Goal: Task Accomplishment & Management: Complete application form

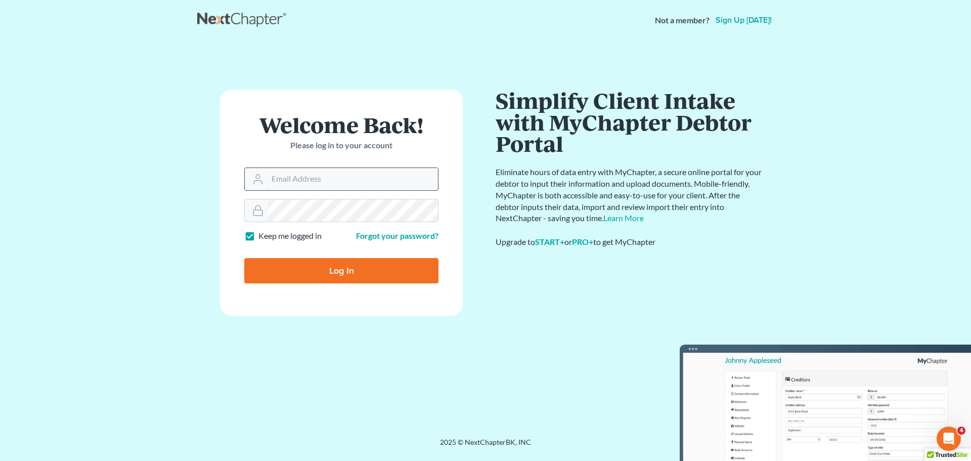
click at [324, 177] on input "Email Address" at bounding box center [352, 179] width 170 height 22
type input "[EMAIL_ADDRESS][DOMAIN_NAME]"
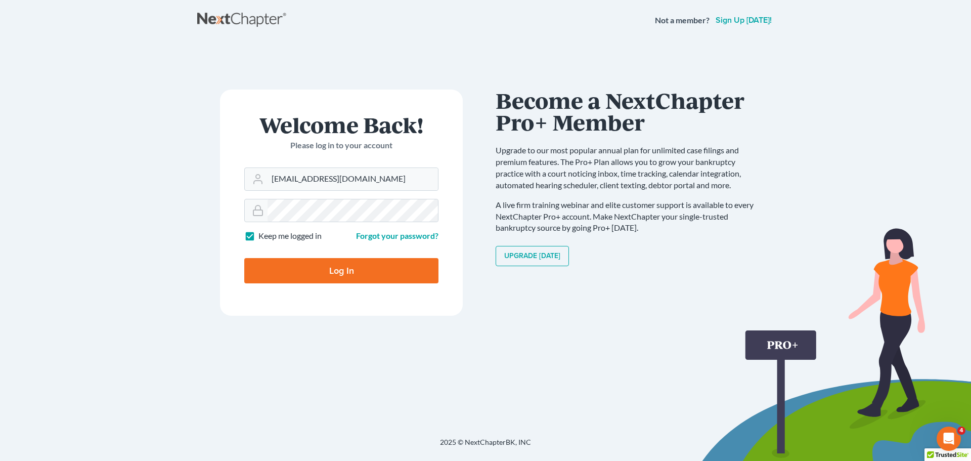
click at [324, 270] on input "Log In" at bounding box center [341, 270] width 194 height 25
type input "Thinking..."
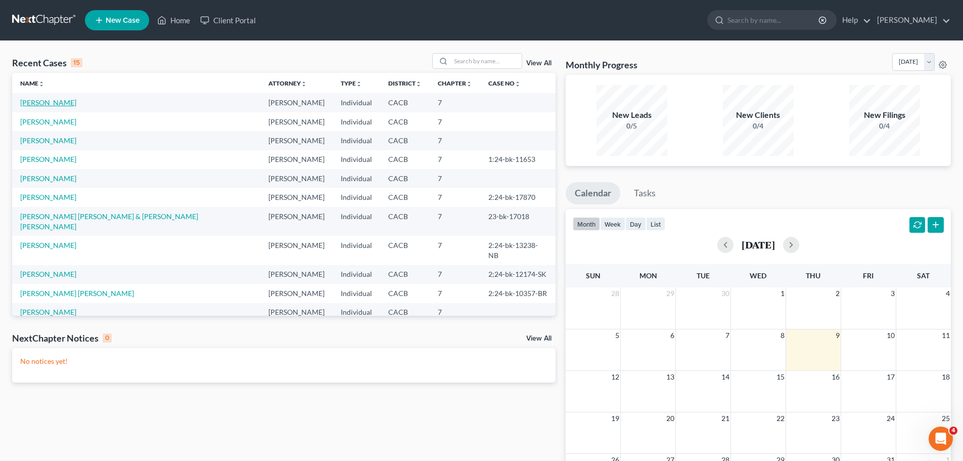
click at [51, 103] on link "[PERSON_NAME]" at bounding box center [48, 102] width 56 height 9
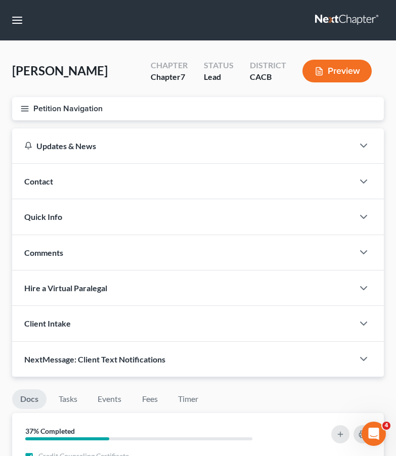
click at [29, 109] on icon "button" at bounding box center [24, 108] width 9 height 9
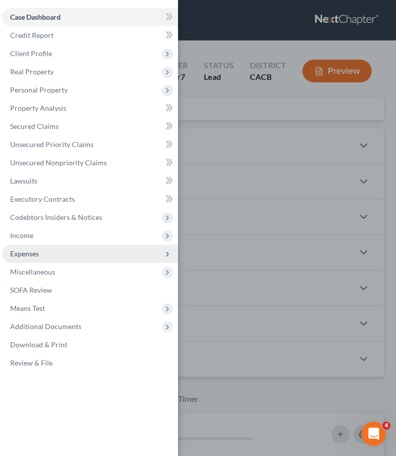
click at [23, 251] on span "Expenses" at bounding box center [24, 253] width 29 height 9
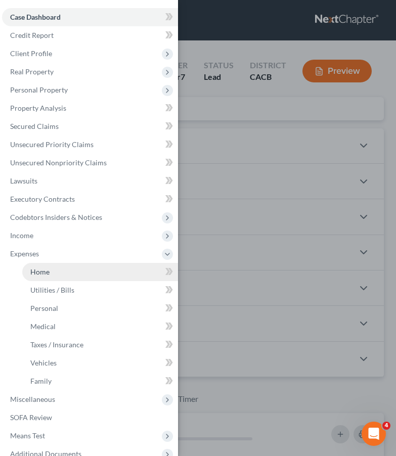
click at [37, 273] on span "Home" at bounding box center [39, 271] width 19 height 9
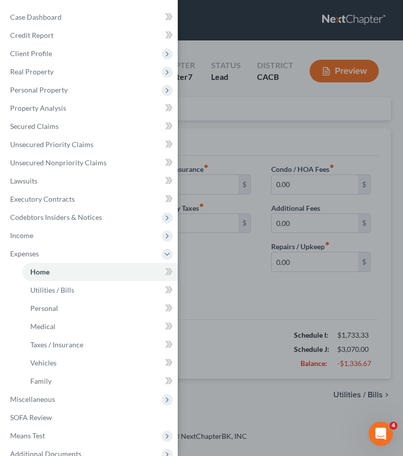
click at [216, 297] on div "Case Dashboard Payments Invoices Payments Payments Credit Report Client Profile" at bounding box center [201, 228] width 403 height 456
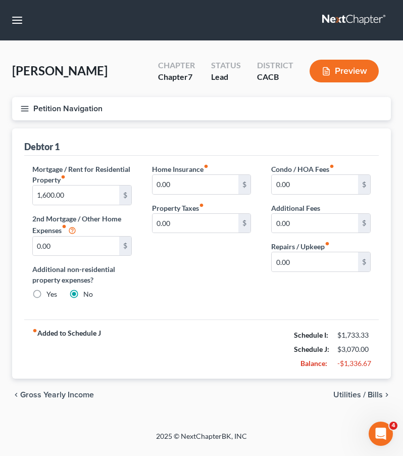
click at [355, 393] on span "Utilities / Bills" at bounding box center [359, 395] width 50 height 8
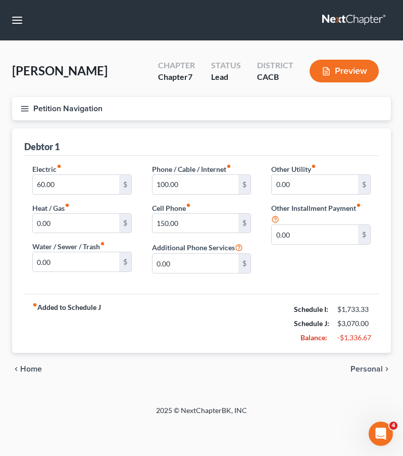
click at [31, 370] on span "Home" at bounding box center [31, 369] width 22 height 8
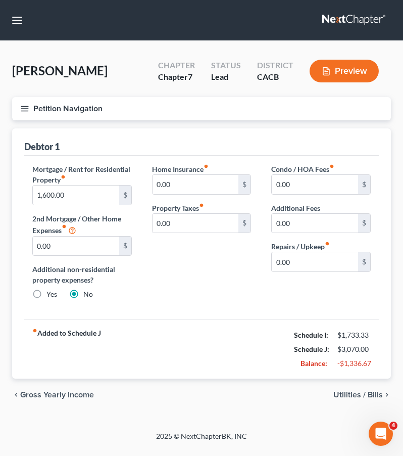
click at [342, 393] on span "Utilities / Bills" at bounding box center [359, 395] width 50 height 8
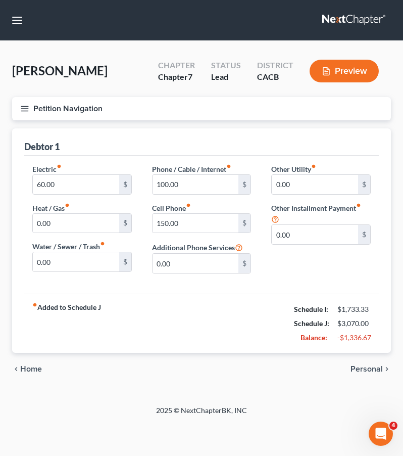
click at [368, 371] on span "Personal" at bounding box center [367, 369] width 32 height 8
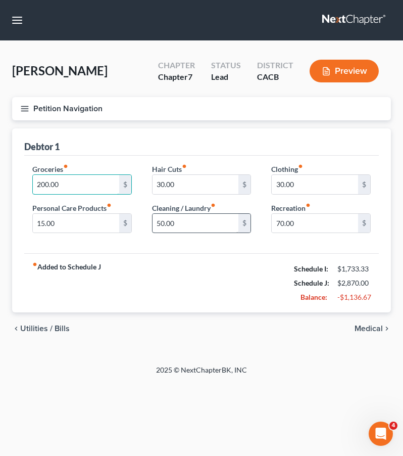
type input "200.00"
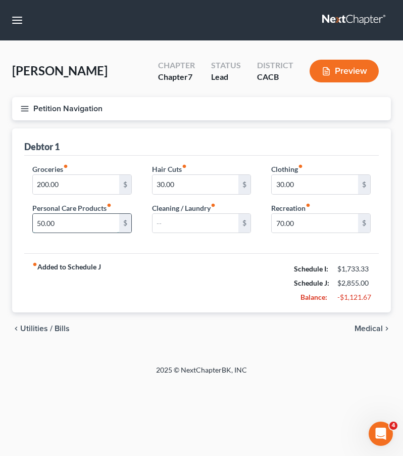
type input "0"
click at [173, 221] on input "text" at bounding box center [196, 223] width 86 height 19
click at [61, 226] on input "10" at bounding box center [76, 223] width 86 height 19
type input "10.00"
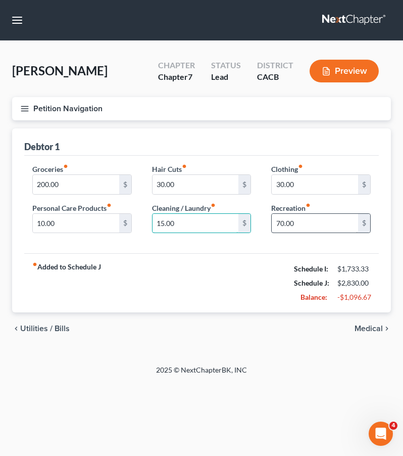
type input "15.00"
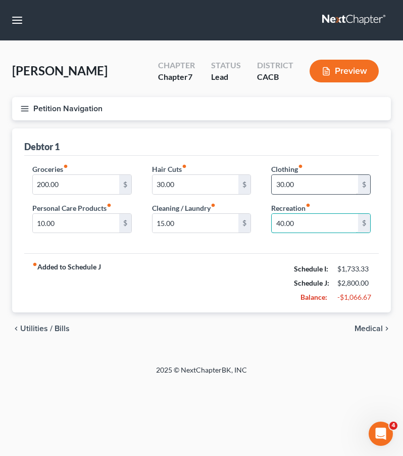
type input "40.00"
type input "20.00"
click at [372, 331] on span "Medical" at bounding box center [369, 329] width 28 height 8
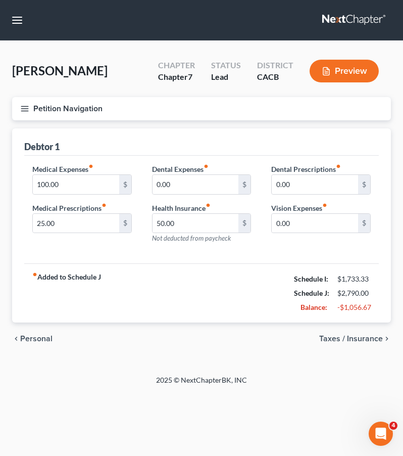
click at [343, 337] on span "Taxes / Insurance" at bounding box center [352, 339] width 64 height 8
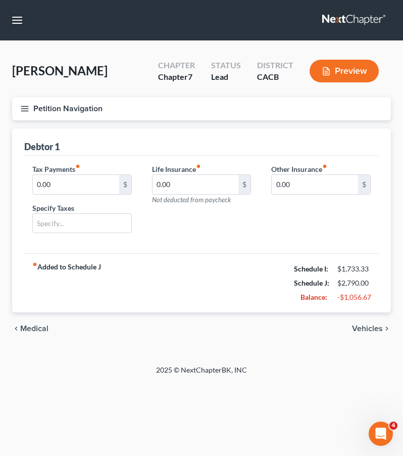
click at [361, 330] on span "Vehicles" at bounding box center [367, 329] width 31 height 8
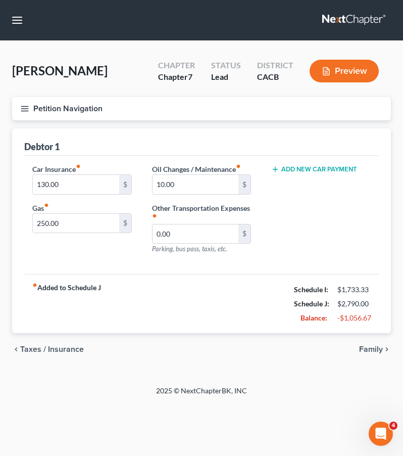
click at [374, 348] on span "Family" at bounding box center [372, 349] width 24 height 8
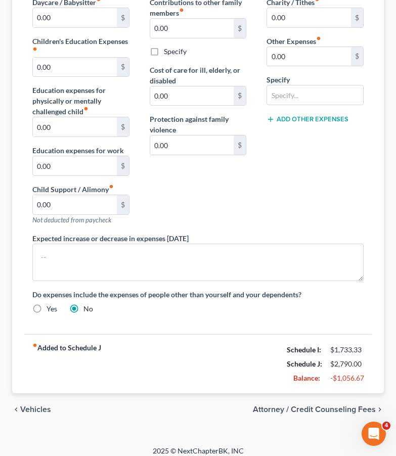
scroll to position [175, 0]
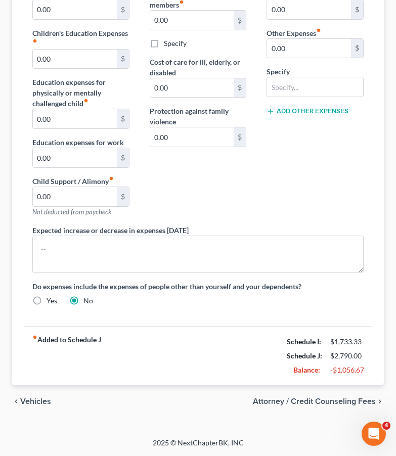
click at [32, 400] on span "Vehicles" at bounding box center [35, 401] width 31 height 8
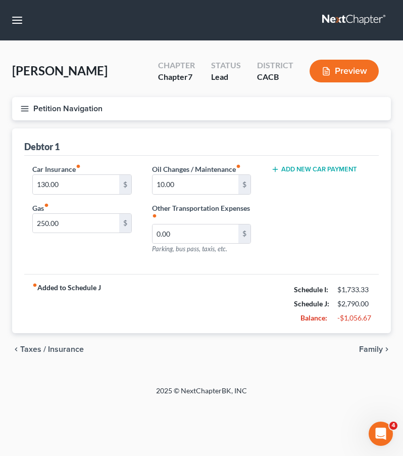
click at [32, 348] on span "Taxes / Insurance" at bounding box center [52, 349] width 64 height 8
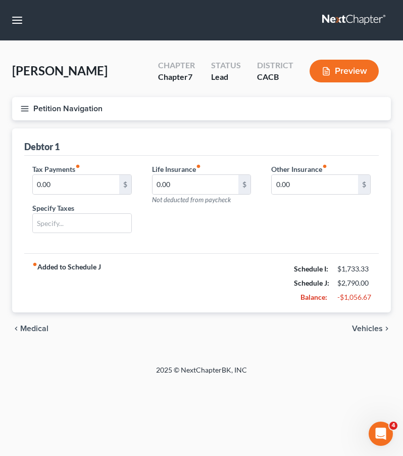
click at [31, 328] on span "Medical" at bounding box center [34, 329] width 28 height 8
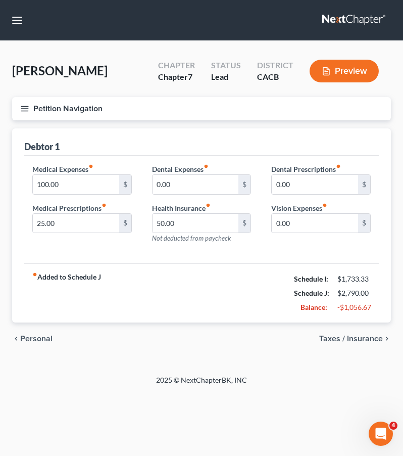
click at [26, 338] on span "Personal" at bounding box center [36, 339] width 32 height 8
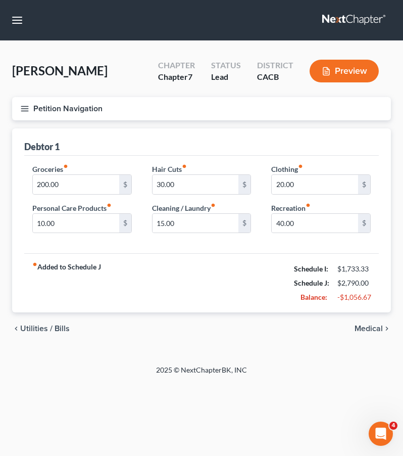
click at [26, 329] on span "Utilities / Bills" at bounding box center [45, 329] width 50 height 8
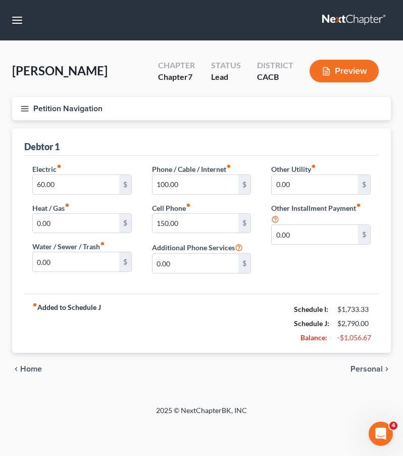
click at [26, 368] on span "Home" at bounding box center [31, 369] width 22 height 8
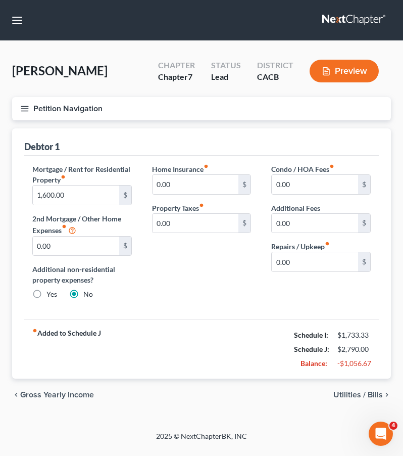
click at [342, 397] on span "Utilities / Bills" at bounding box center [359, 395] width 50 height 8
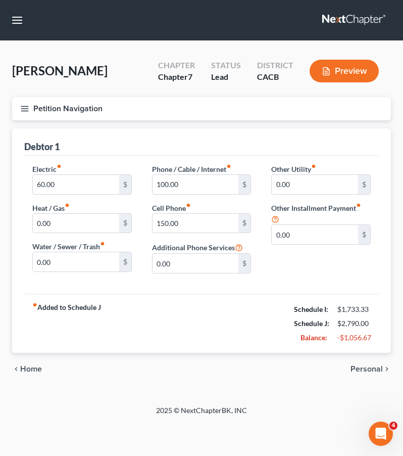
click at [360, 372] on span "Personal" at bounding box center [367, 369] width 32 height 8
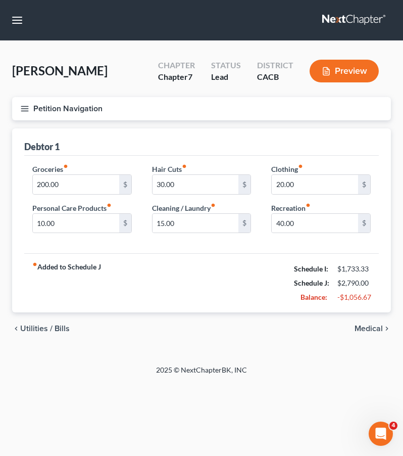
click at [363, 330] on span "Medical" at bounding box center [369, 329] width 28 height 8
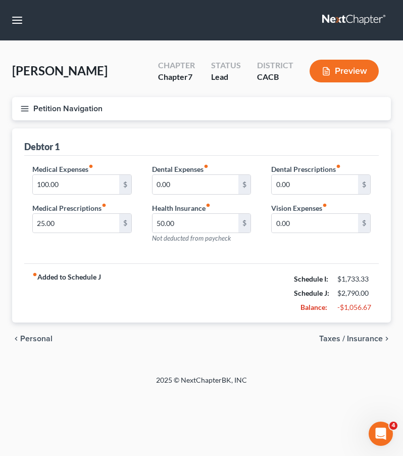
click at [42, 340] on span "Personal" at bounding box center [36, 339] width 32 height 8
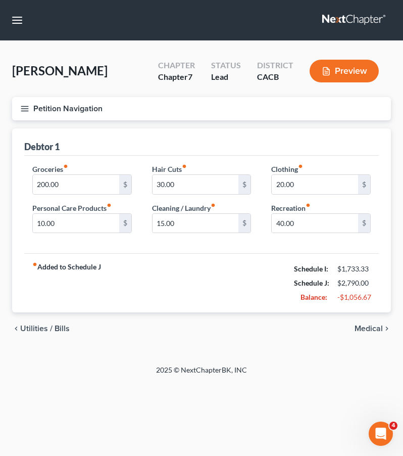
click at [34, 329] on span "Utilities / Bills" at bounding box center [45, 329] width 50 height 8
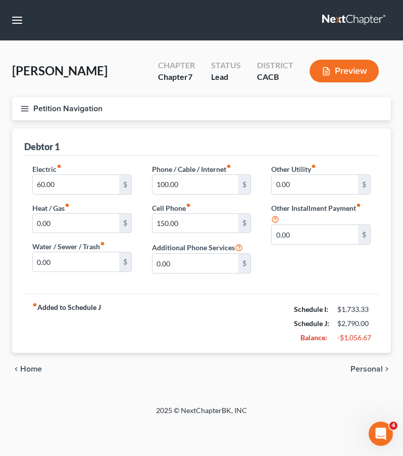
click at [356, 369] on span "Personal" at bounding box center [367, 369] width 32 height 8
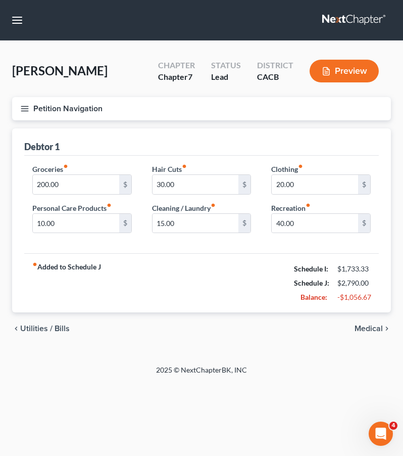
click at [357, 327] on span "Medical" at bounding box center [369, 329] width 28 height 8
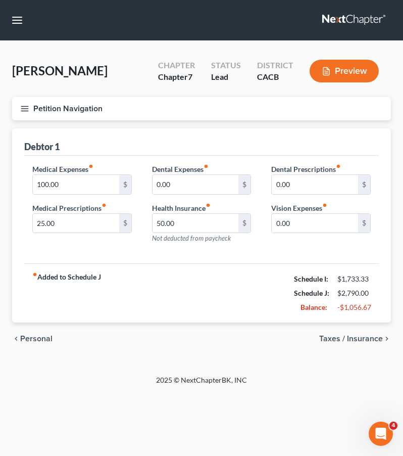
click at [353, 337] on span "Taxes / Insurance" at bounding box center [352, 339] width 64 height 8
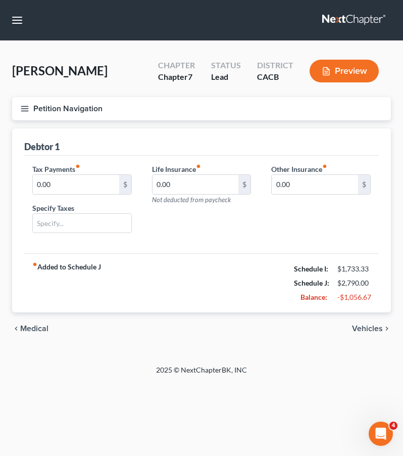
click at [357, 331] on span "Vehicles" at bounding box center [367, 329] width 31 height 8
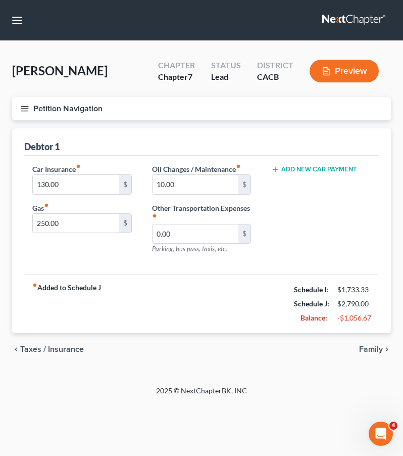
click at [375, 350] on span "Family" at bounding box center [372, 349] width 24 height 8
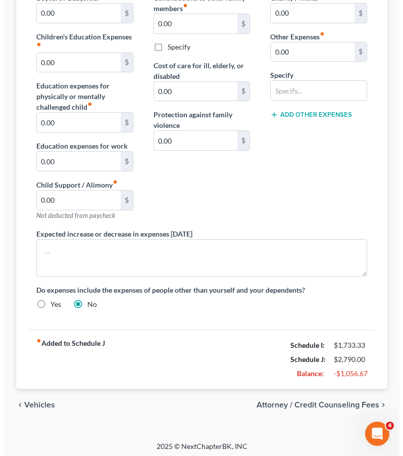
scroll to position [175, 0]
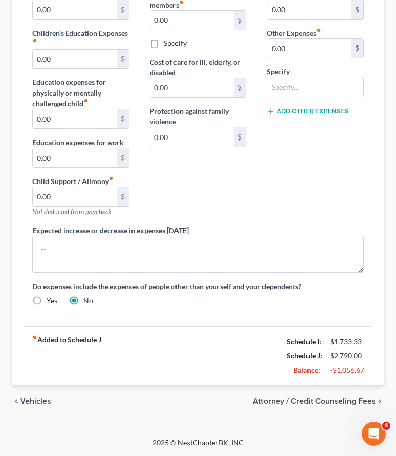
click at [325, 400] on span "Attorney / Credit Counseling Fees" at bounding box center [314, 401] width 123 height 8
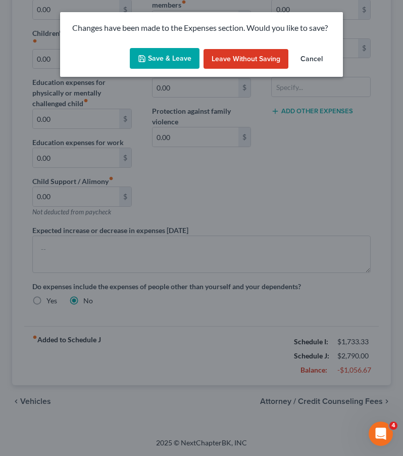
click at [156, 55] on button "Save & Leave" at bounding box center [165, 58] width 70 height 21
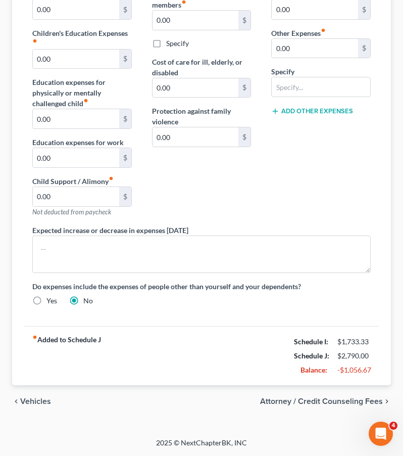
select select "0"
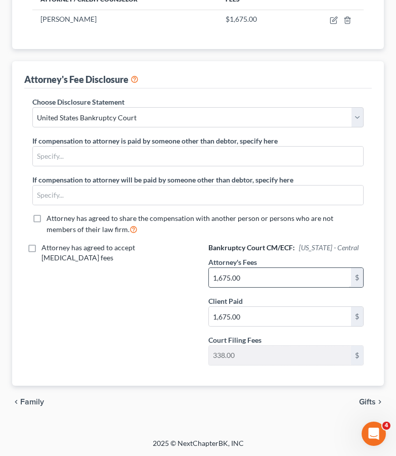
scroll to position [182, 0]
click at [368, 400] on span "Gifts" at bounding box center [367, 401] width 17 height 8
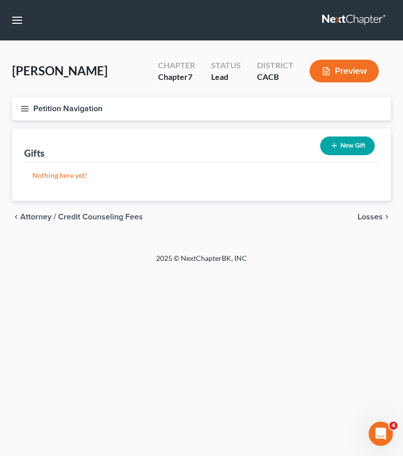
click at [362, 219] on span "Losses" at bounding box center [370, 217] width 25 height 8
click at [351, 217] on span "Environmental Hazards" at bounding box center [340, 217] width 85 height 8
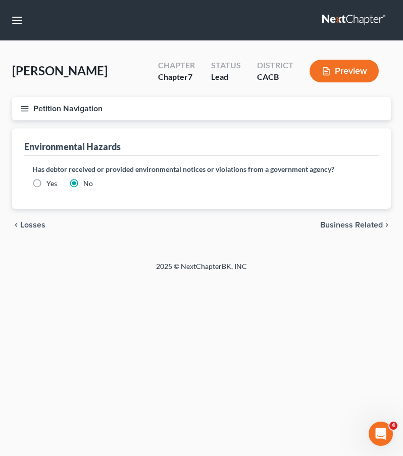
click at [349, 226] on span "Business Related" at bounding box center [352, 225] width 63 height 8
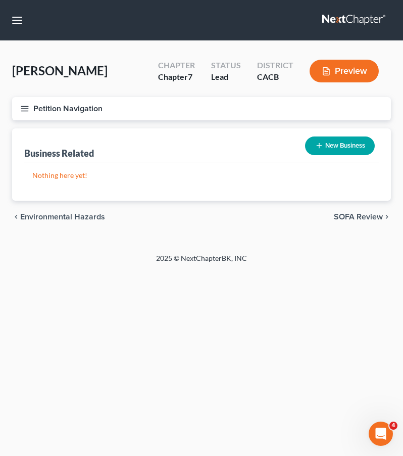
click at [348, 216] on span "SOFA Review" at bounding box center [358, 217] width 49 height 8
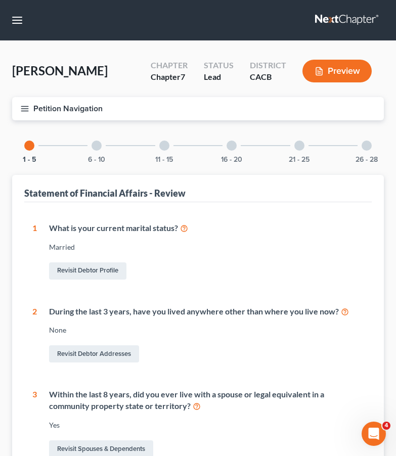
click at [24, 108] on icon "button" at bounding box center [24, 108] width 9 height 9
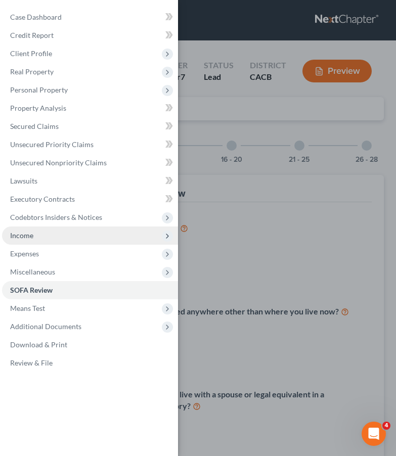
click at [21, 233] on span "Income" at bounding box center [21, 235] width 23 height 9
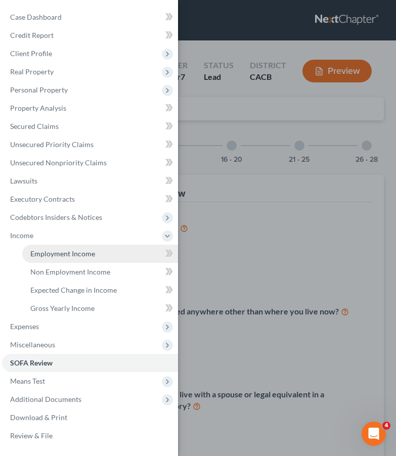
click at [57, 254] on span "Employment Income" at bounding box center [62, 253] width 65 height 9
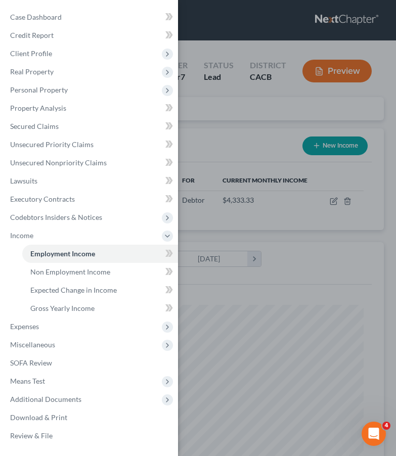
scroll to position [165, 351]
click at [240, 281] on div "Case Dashboard Payments Invoices Payments Payments Credit Report Client Profile" at bounding box center [198, 228] width 396 height 456
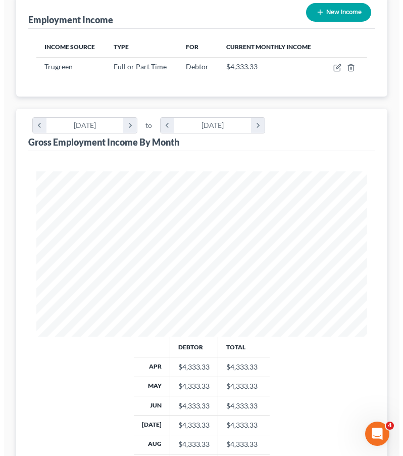
scroll to position [0, 0]
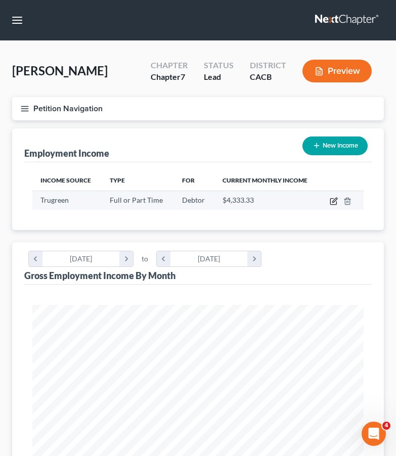
click at [332, 199] on icon "button" at bounding box center [333, 202] width 6 height 6
select select "0"
select select "4"
select select "3"
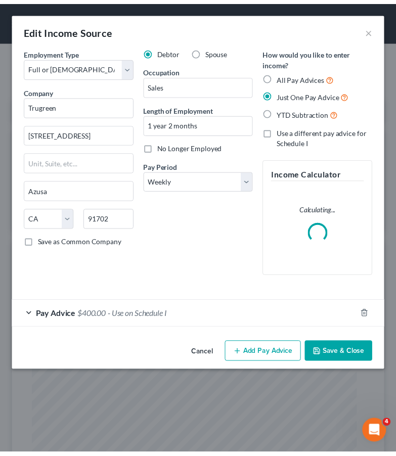
scroll to position [169, 359]
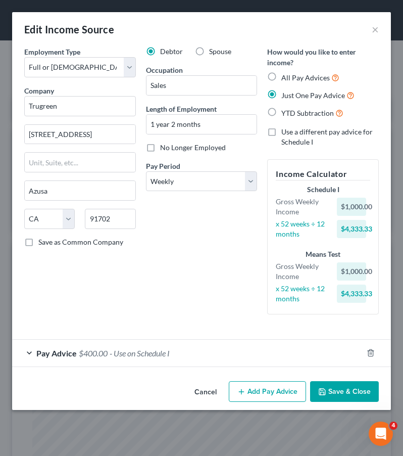
click at [324, 388] on icon "button" at bounding box center [323, 392] width 8 height 8
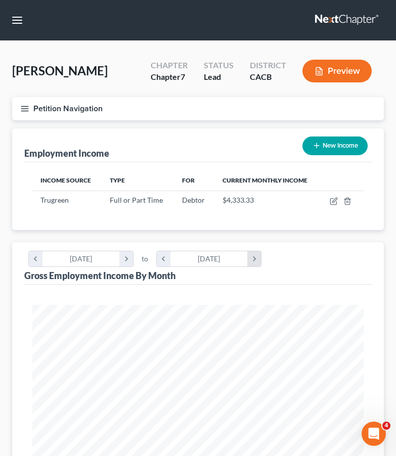
scroll to position [101, 0]
